Goal: Task Accomplishment & Management: Use online tool/utility

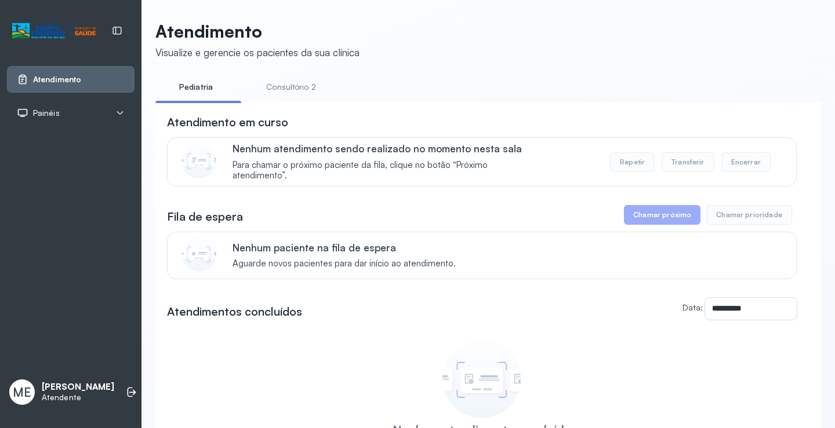
click at [643, 219] on button "Chamar próximo" at bounding box center [662, 215] width 77 height 20
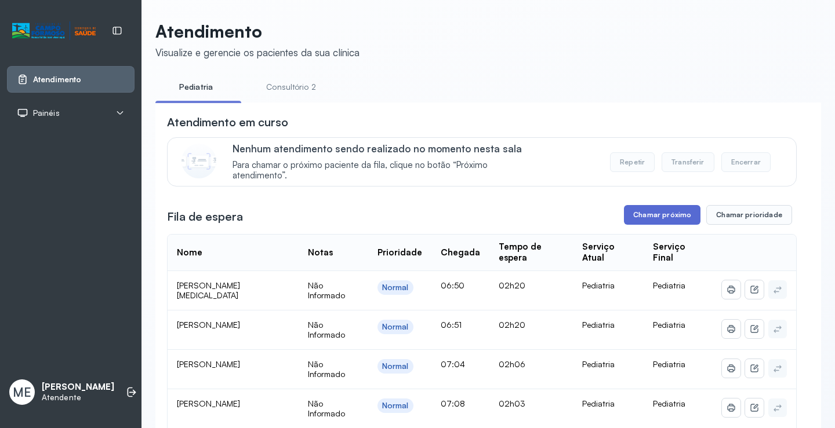
click at [652, 217] on button "Chamar próximo" at bounding box center [662, 215] width 77 height 20
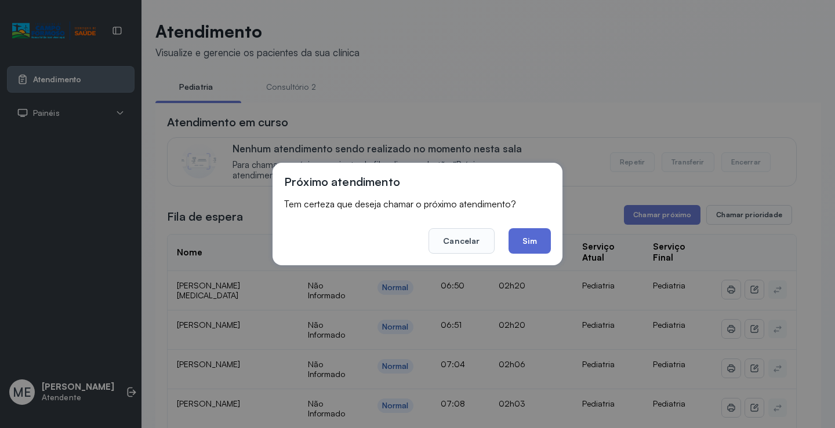
click at [522, 243] on button "Sim" at bounding box center [529, 241] width 42 height 26
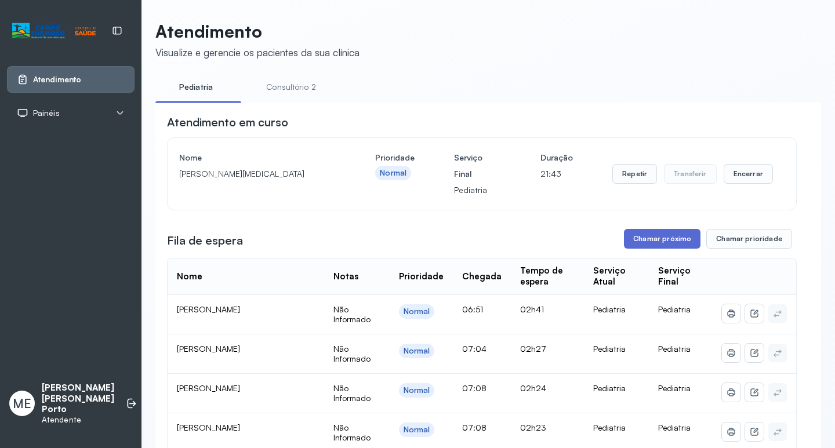
click at [673, 247] on button "Chamar próximo" at bounding box center [662, 239] width 77 height 20
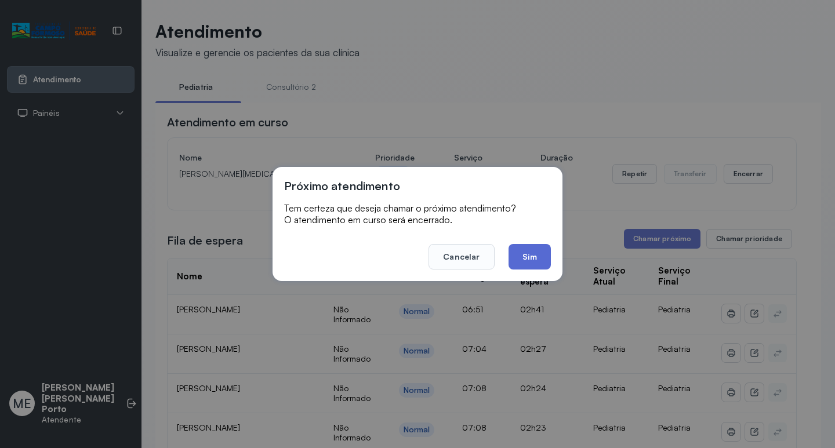
click at [536, 263] on button "Sim" at bounding box center [529, 257] width 42 height 26
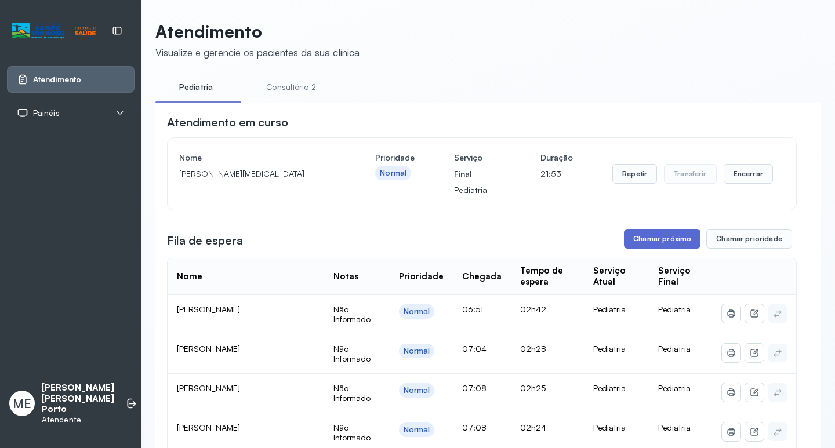
click at [640, 242] on button "Chamar próximo" at bounding box center [662, 239] width 77 height 20
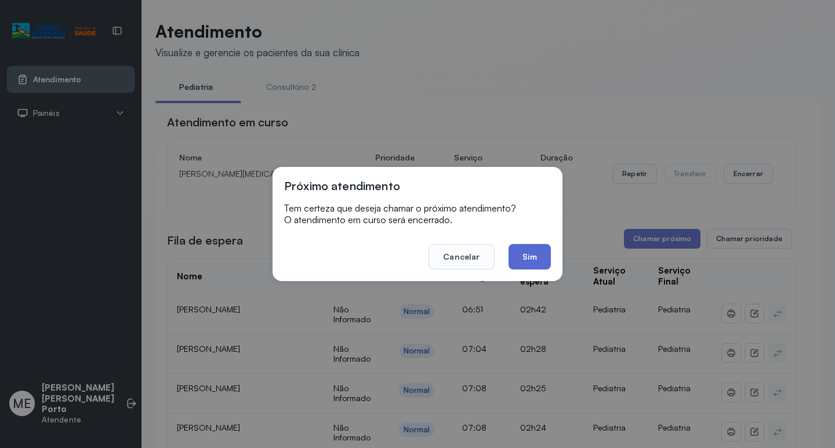
click at [534, 247] on button "Sim" at bounding box center [529, 257] width 42 height 26
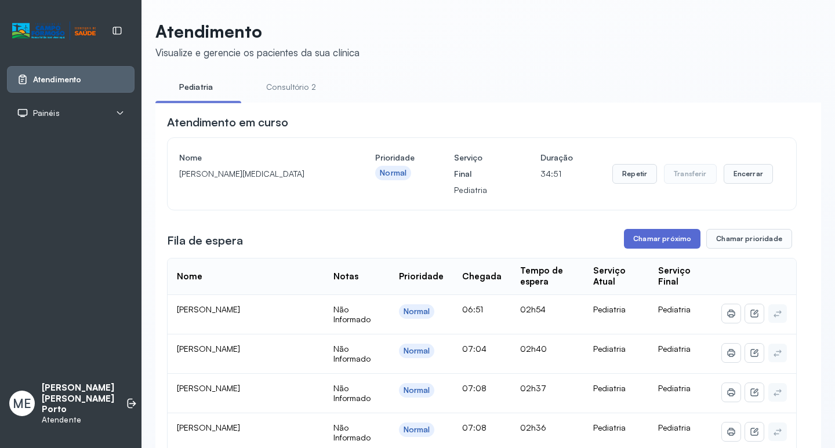
click at [636, 247] on button "Chamar próximo" at bounding box center [662, 239] width 77 height 20
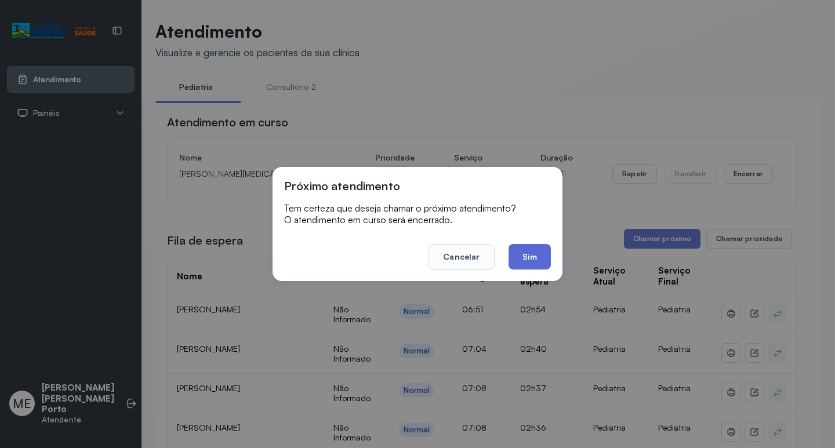
click at [530, 259] on button "Sim" at bounding box center [529, 257] width 42 height 26
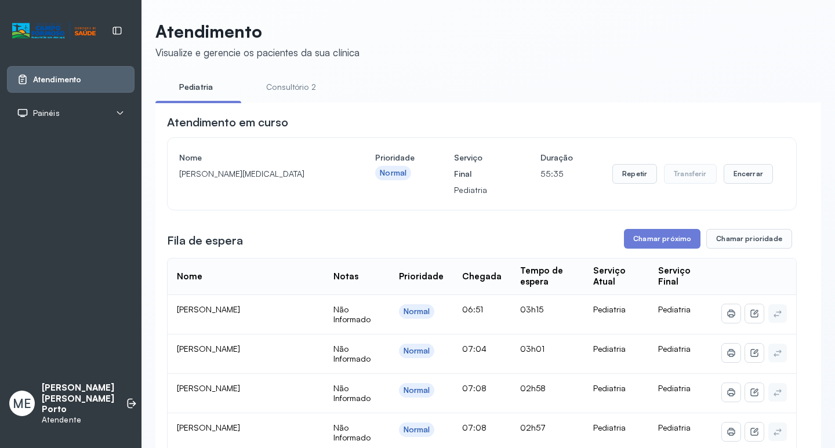
click at [672, 242] on button "Chamar próximo" at bounding box center [662, 239] width 77 height 20
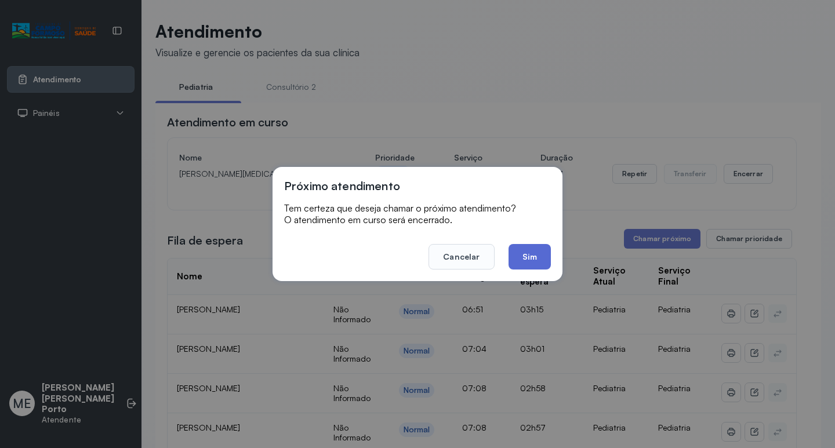
click at [519, 261] on button "Sim" at bounding box center [529, 257] width 42 height 26
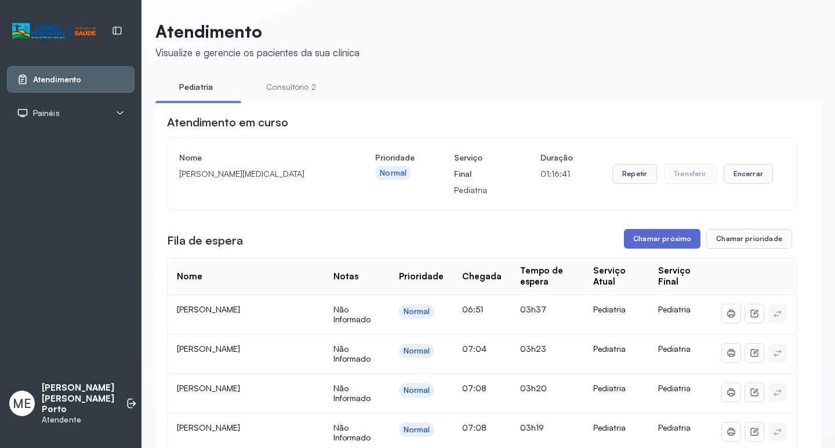
click at [668, 236] on button "Chamar próximo" at bounding box center [662, 239] width 77 height 20
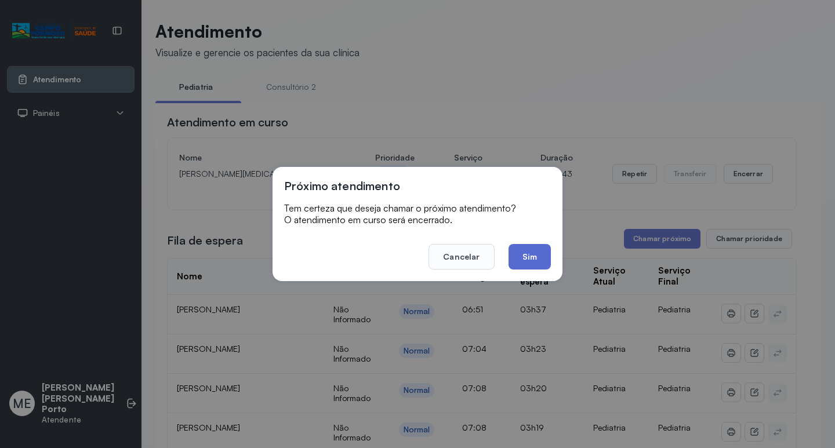
click at [531, 265] on button "Sim" at bounding box center [529, 257] width 42 height 26
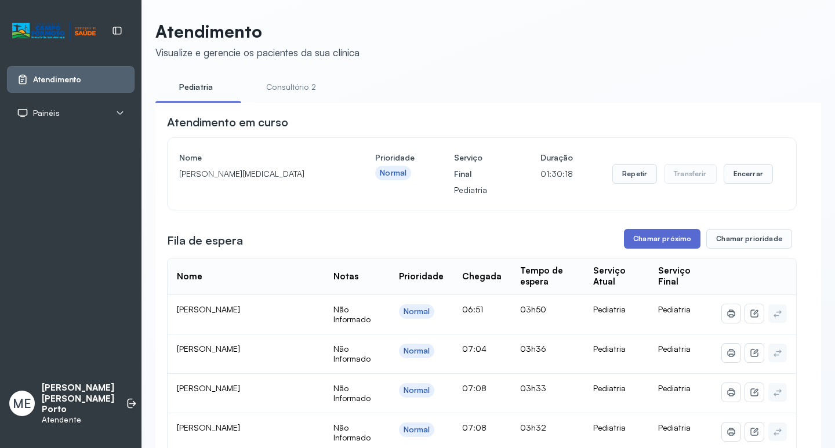
click at [638, 234] on button "Chamar próximo" at bounding box center [662, 239] width 77 height 20
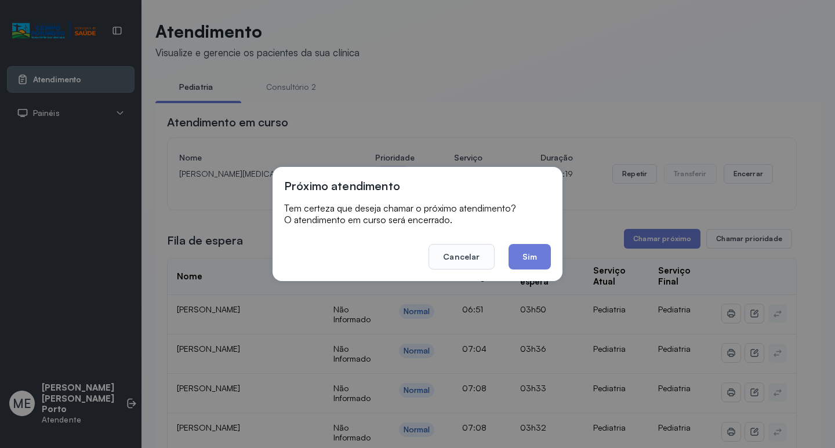
click at [525, 263] on button "Sim" at bounding box center [529, 257] width 42 height 26
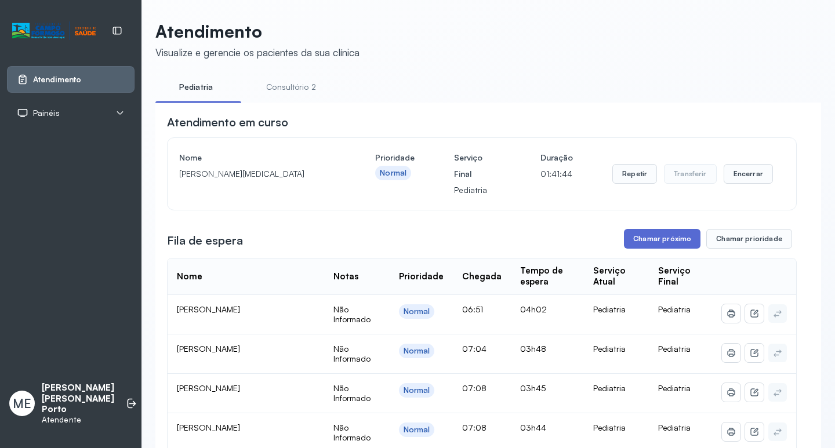
click at [654, 247] on button "Chamar próximo" at bounding box center [662, 239] width 77 height 20
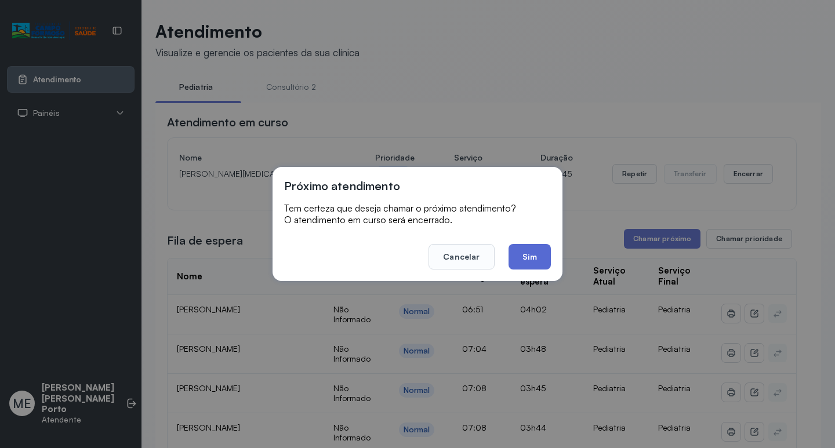
click at [523, 264] on button "Sim" at bounding box center [529, 257] width 42 height 26
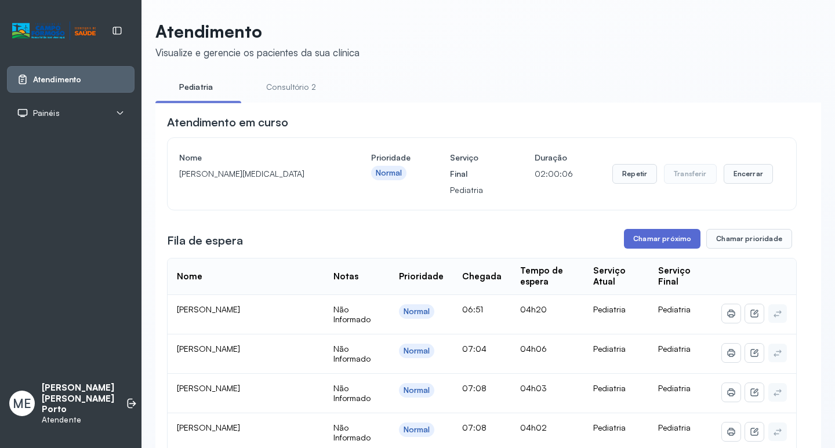
click at [665, 247] on button "Chamar próximo" at bounding box center [662, 239] width 77 height 20
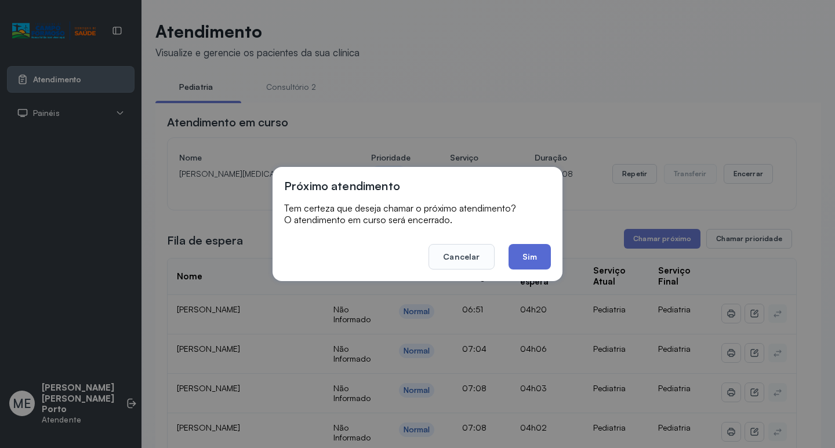
click at [520, 264] on button "Sim" at bounding box center [529, 257] width 42 height 26
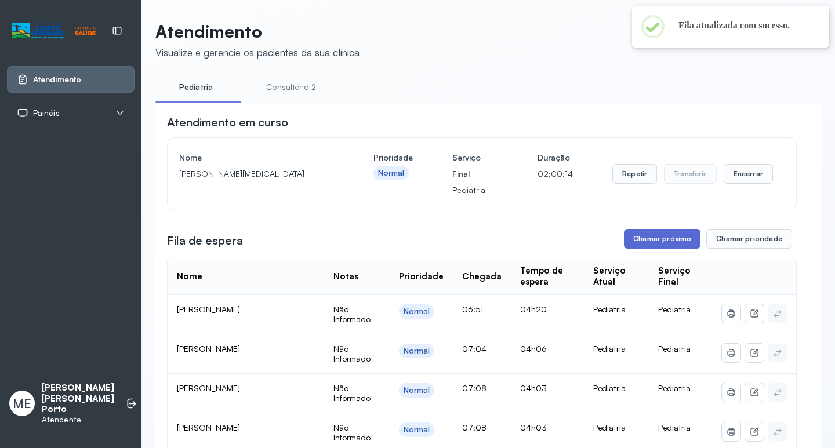
click at [637, 239] on button "Chamar próximo" at bounding box center [662, 239] width 77 height 20
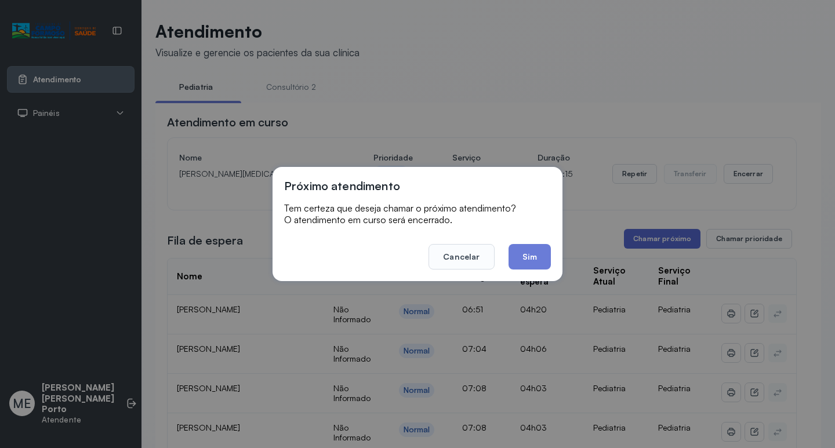
click at [637, 239] on div "Próximo atendimento Tem certeza que deseja chamar o próximo atendimento? O aten…" at bounding box center [417, 224] width 835 height 448
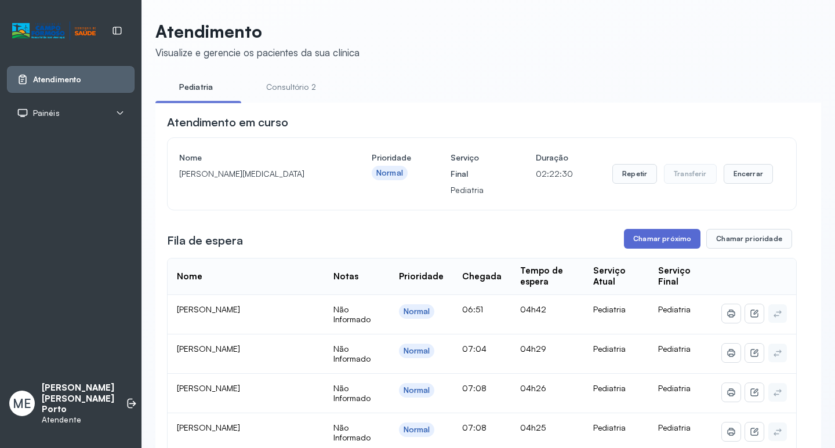
click at [643, 238] on button "Chamar próximo" at bounding box center [662, 239] width 77 height 20
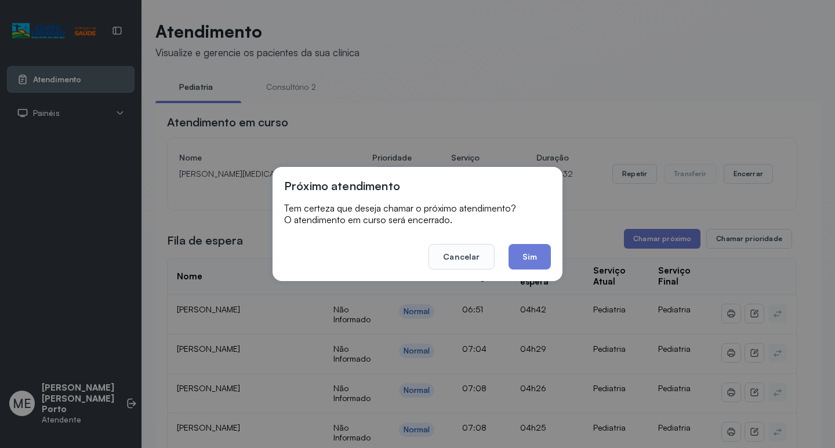
click at [511, 250] on button "Sim" at bounding box center [529, 257] width 42 height 26
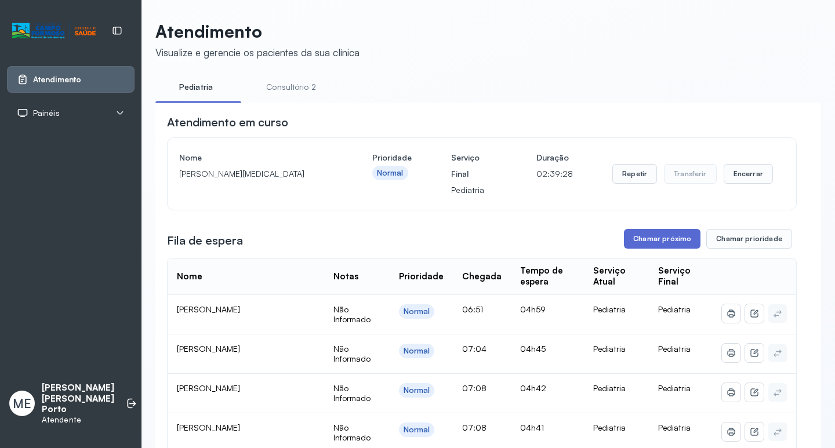
click at [660, 241] on button "Chamar próximo" at bounding box center [662, 239] width 77 height 20
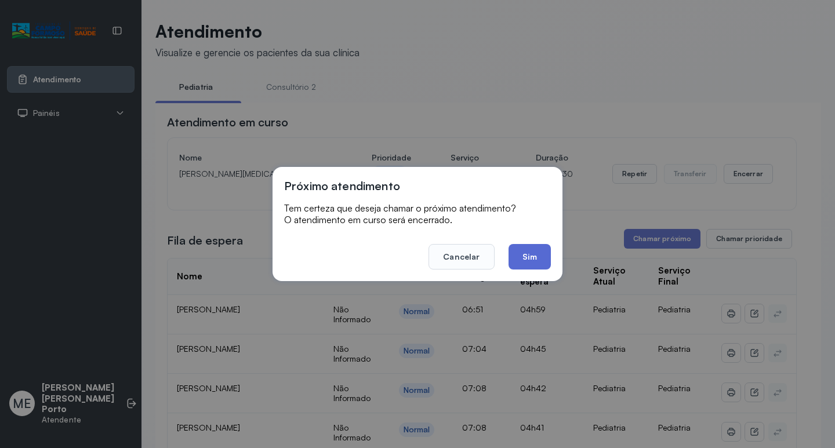
drag, startPoint x: 536, startPoint y: 253, endPoint x: 523, endPoint y: 247, distance: 13.5
click at [536, 250] on button "Sim" at bounding box center [529, 257] width 42 height 26
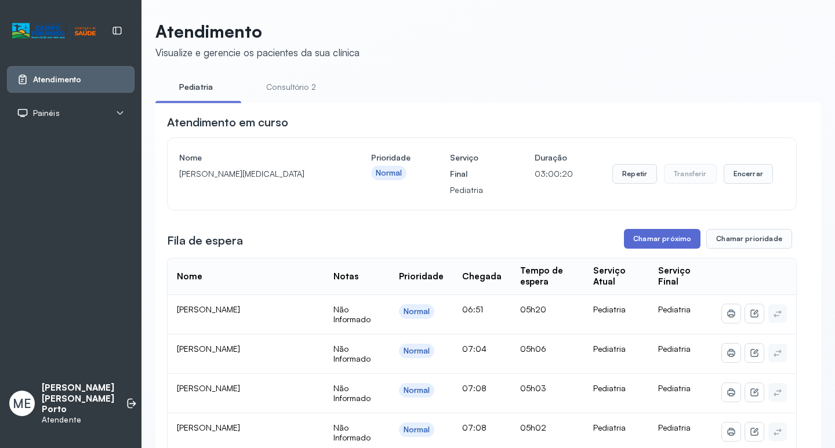
click at [667, 242] on button "Chamar próximo" at bounding box center [662, 239] width 77 height 20
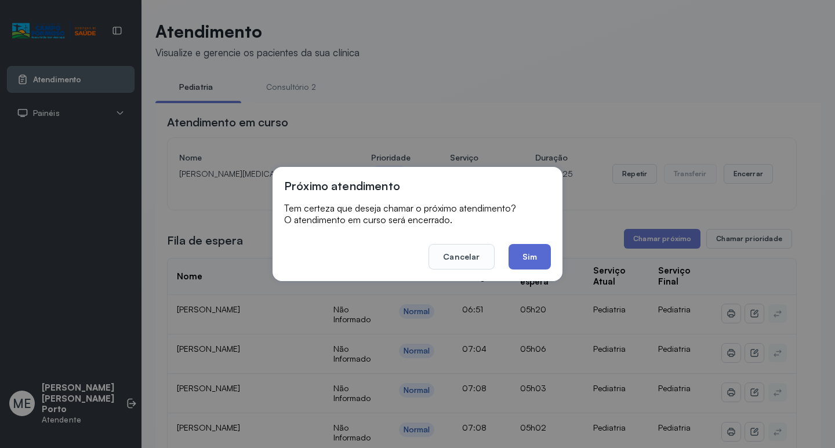
click at [533, 257] on button "Sim" at bounding box center [529, 257] width 42 height 26
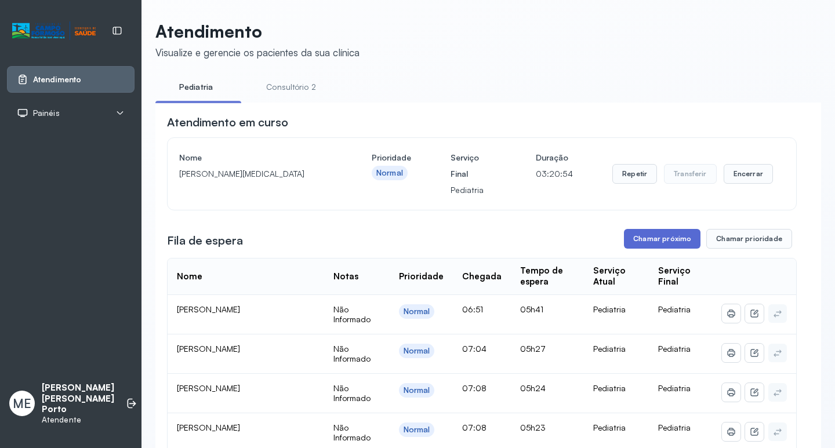
click at [656, 242] on button "Chamar próximo" at bounding box center [662, 239] width 77 height 20
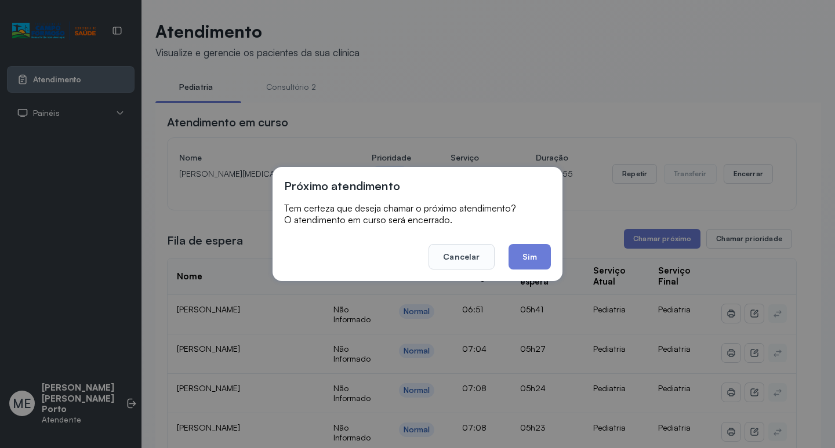
click at [527, 260] on button "Sim" at bounding box center [529, 257] width 42 height 26
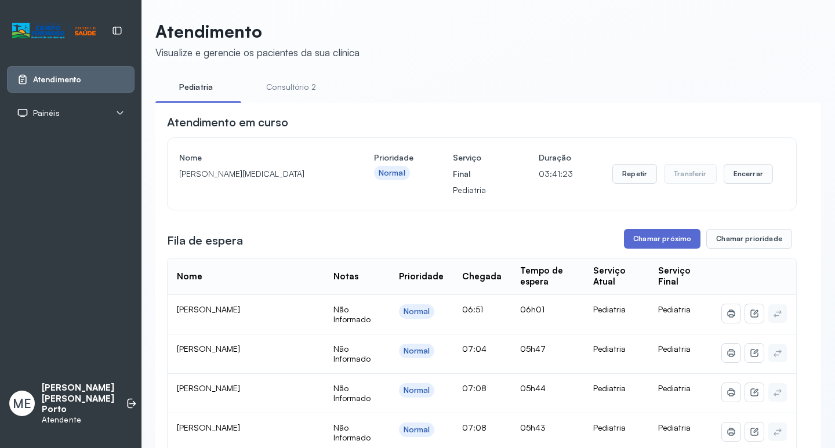
click at [646, 249] on button "Chamar próximo" at bounding box center [662, 239] width 77 height 20
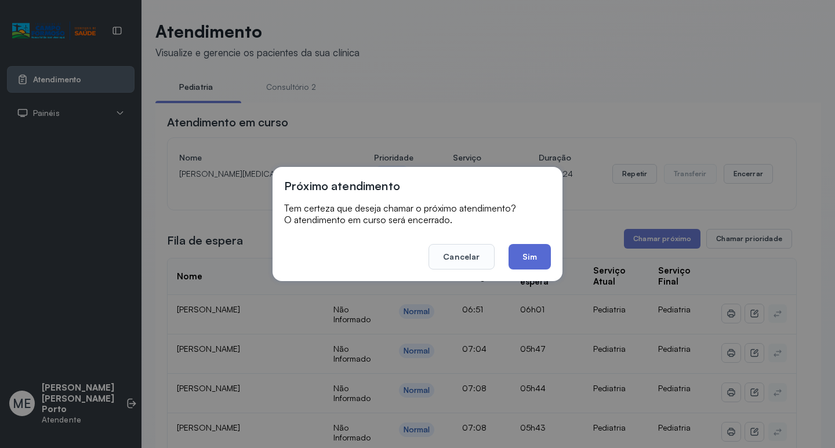
click at [530, 248] on button "Sim" at bounding box center [529, 257] width 42 height 26
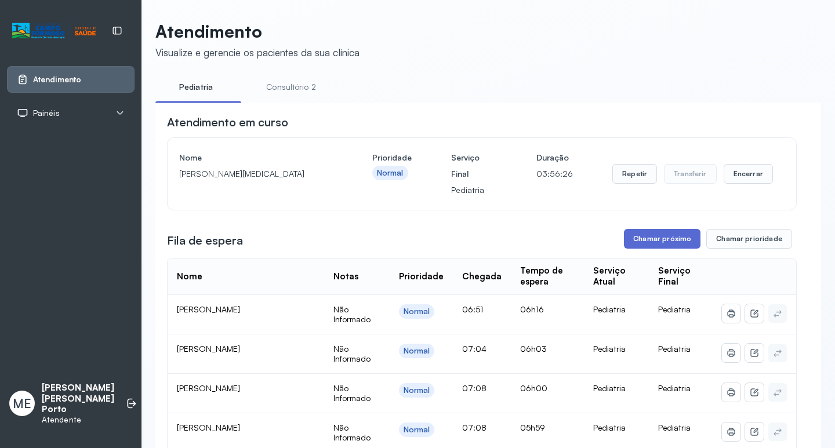
click at [685, 241] on button "Chamar próximo" at bounding box center [662, 239] width 77 height 20
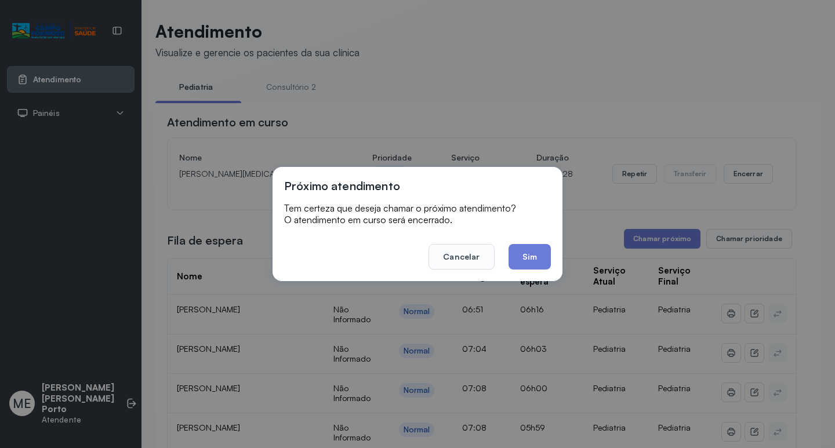
drag, startPoint x: 517, startPoint y: 261, endPoint x: 518, endPoint y: 270, distance: 8.8
click at [518, 265] on button "Sim" at bounding box center [529, 257] width 42 height 26
